Goal: Check status

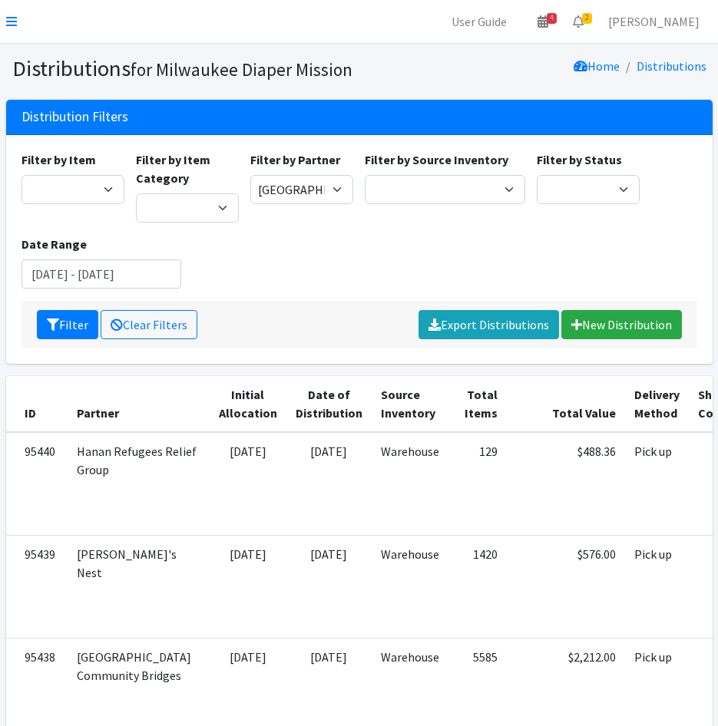
select select "4342"
click at [596, 24] on link "2" at bounding box center [578, 21] width 35 height 31
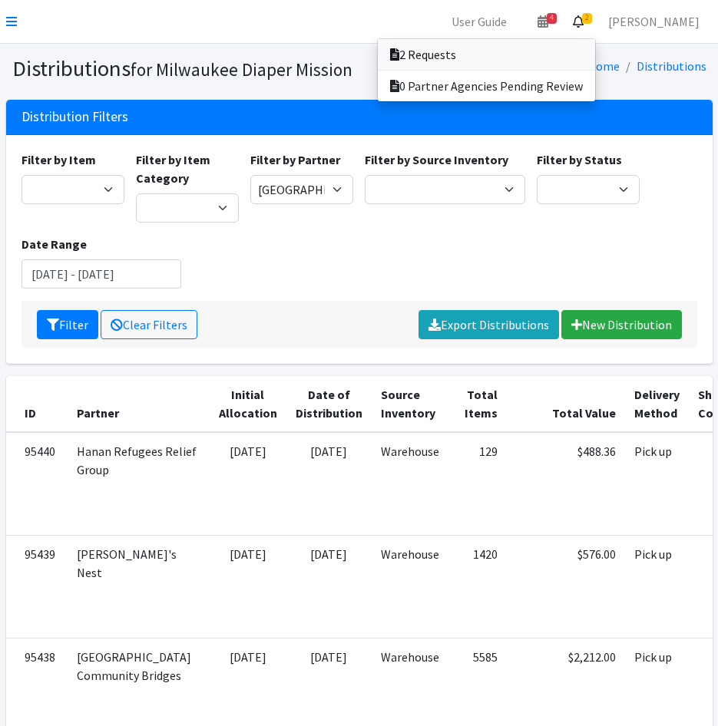
click at [595, 52] on link "2 Requests" at bounding box center [486, 54] width 217 height 31
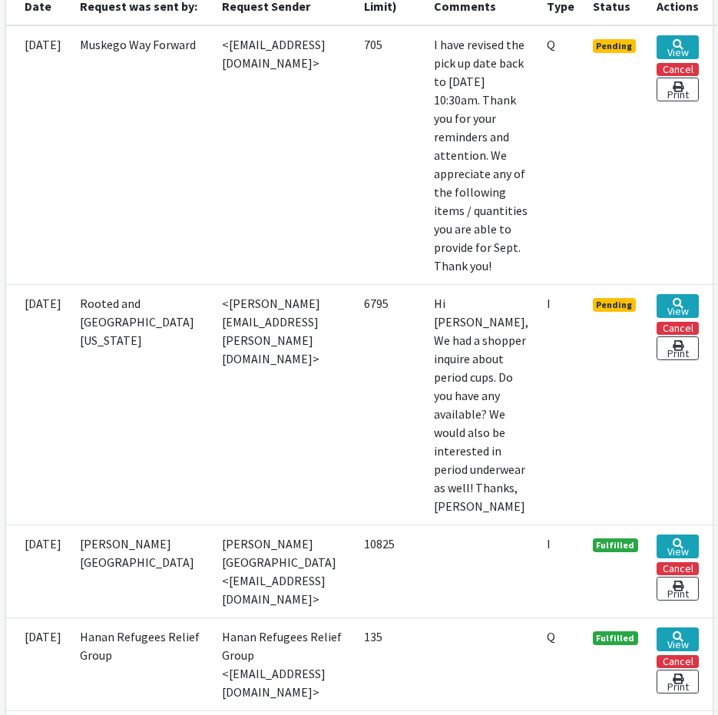
scroll to position [691, 0]
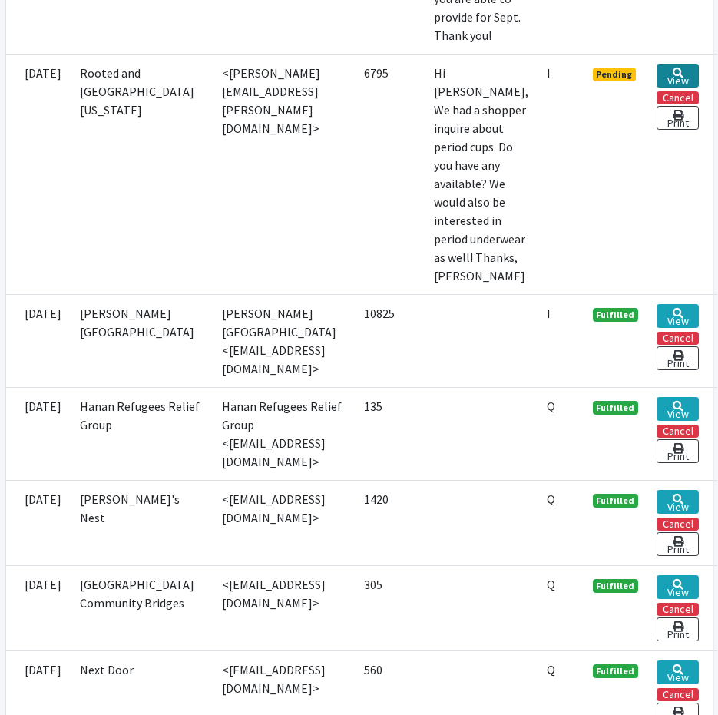
click at [695, 88] on link "View" at bounding box center [677, 76] width 42 height 24
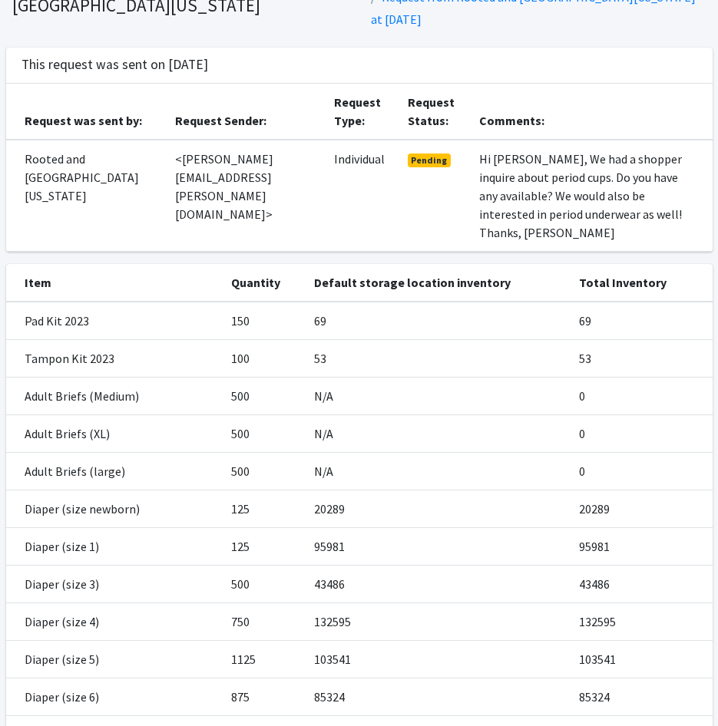
scroll to position [81, 0]
